Goal: Information Seeking & Learning: Understand process/instructions

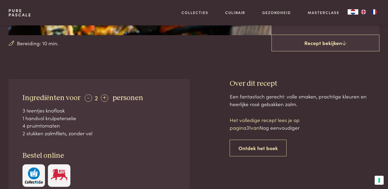
scroll to position [185, 0]
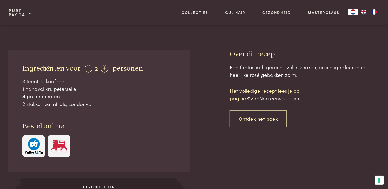
click at [53, 104] on div "2 stukken zalmfilets, zonder vel" at bounding box center [98, 104] width 153 height 8
click at [35, 104] on div "2 stukken zalmfilets, zonder vel" at bounding box center [98, 104] width 153 height 8
click at [47, 98] on div "4 pruimtomaten" at bounding box center [98, 96] width 153 height 8
click at [48, 91] on div "1 handvol krulpeterselie" at bounding box center [98, 89] width 153 height 8
click at [50, 82] on div "3 teentjes knoflook" at bounding box center [98, 81] width 153 height 8
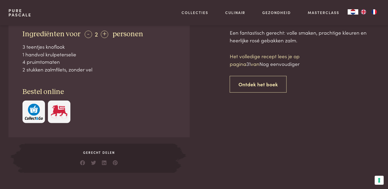
scroll to position [159, 0]
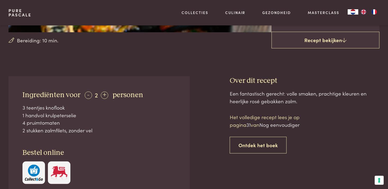
drag, startPoint x: 278, startPoint y: 125, endPoint x: 276, endPoint y: 129, distance: 4.9
click at [278, 125] on span "Nog eenvoudiger" at bounding box center [279, 124] width 40 height 7
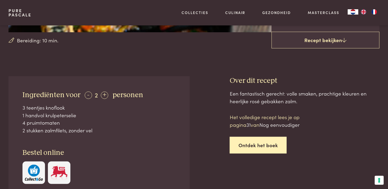
click at [267, 143] on link "Ontdek het boek" at bounding box center [258, 145] width 57 height 17
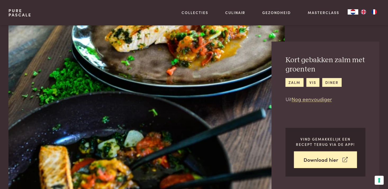
scroll to position [449, 0]
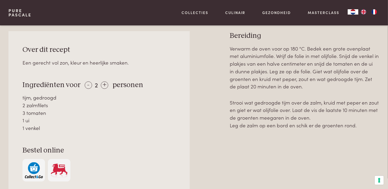
scroll to position [238, 0]
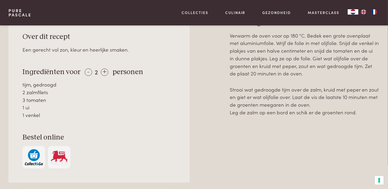
click at [38, 99] on div "3 tomaten" at bounding box center [98, 100] width 153 height 8
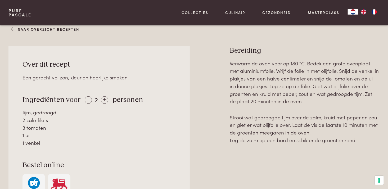
scroll to position [212, 0]
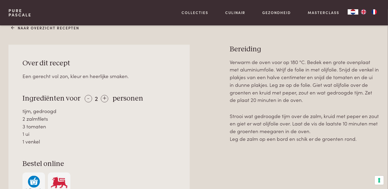
click at [293, 78] on p "Verwarm de oven voor op 180 °C. Bedek een grote ovenplaat met aluminiumfolie. W…" at bounding box center [305, 81] width 150 height 46
click at [315, 79] on p "Verwarm de oven voor op 180 °C. Bedek een grote ovenplaat met aluminiumfolie. W…" at bounding box center [305, 81] width 150 height 46
click at [314, 82] on p "Verwarm de oven voor op 180 °C. Bedek een grote ovenplaat met aluminiumfolie. W…" at bounding box center [305, 81] width 150 height 46
click at [301, 85] on p "Verwarm de oven voor op 180 °C. Bedek een grote ovenplaat met aluminiumfolie. W…" at bounding box center [305, 81] width 150 height 46
click at [33, 126] on div "3 tomaten" at bounding box center [98, 127] width 153 height 8
